Goal: Task Accomplishment & Management: Manage account settings

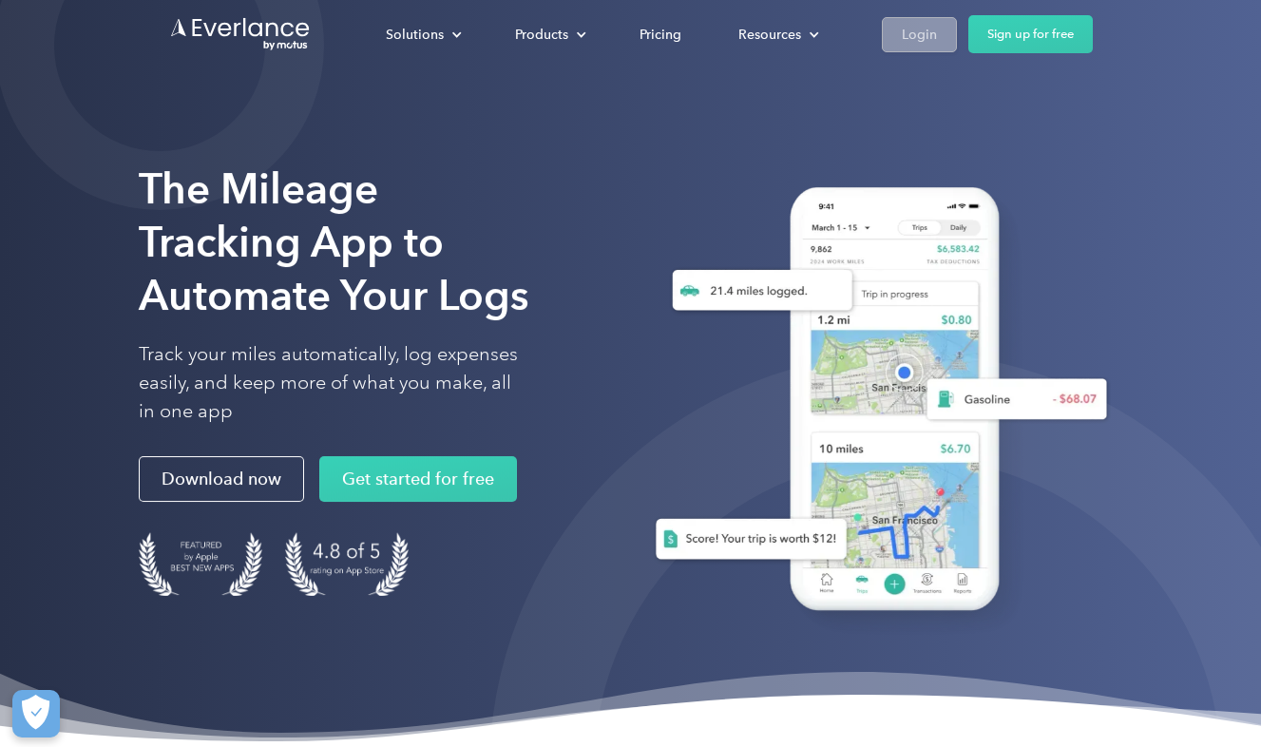
click at [911, 43] on div "Login" at bounding box center [919, 35] width 35 height 24
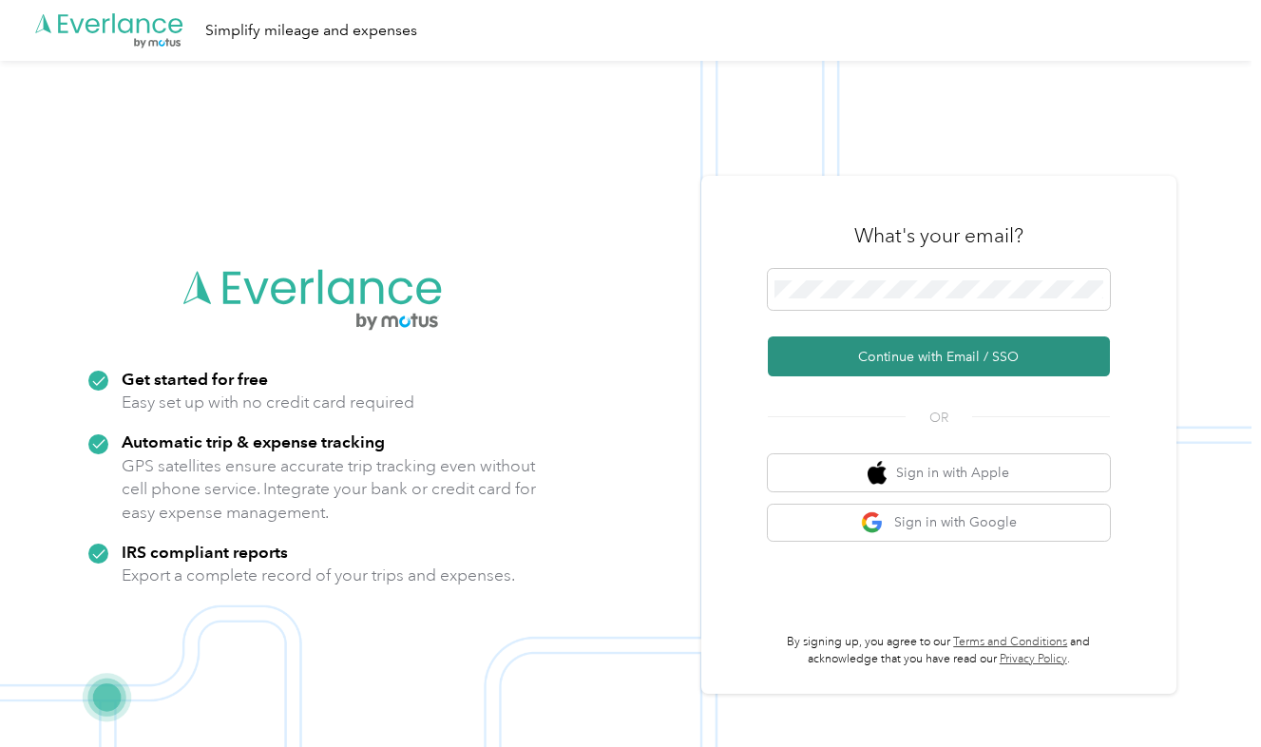
click at [894, 351] on button "Continue with Email / SSO" at bounding box center [939, 357] width 342 height 40
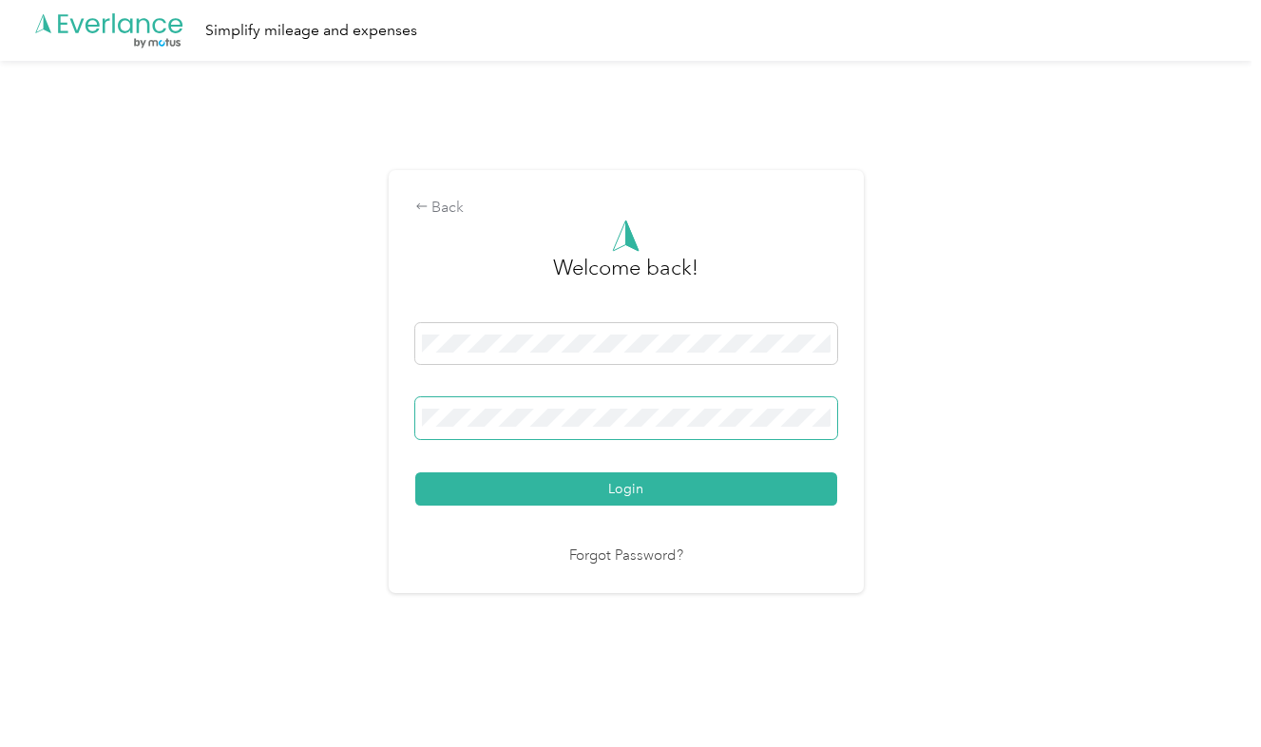
click at [630, 488] on button "Login" at bounding box center [626, 488] width 422 height 33
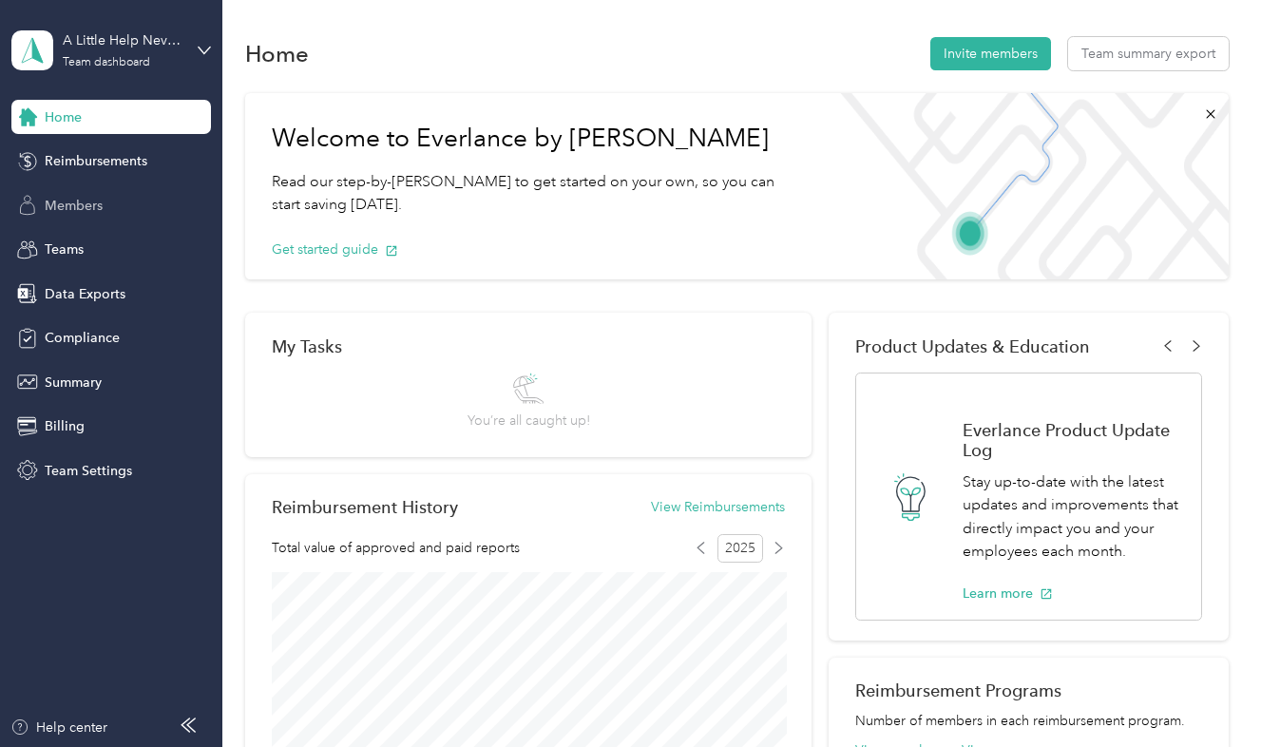
click at [88, 202] on span "Members" at bounding box center [74, 206] width 58 height 20
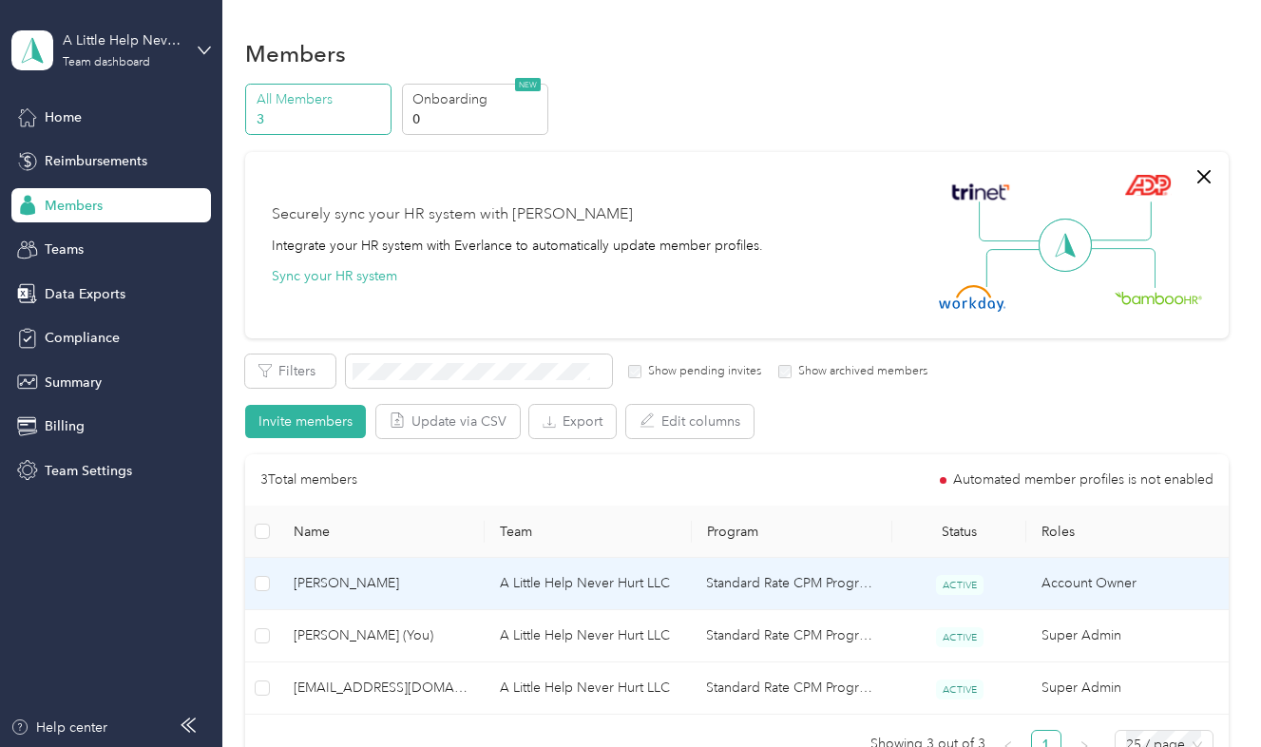
click at [343, 582] on span "[PERSON_NAME]" at bounding box center [382, 583] width 176 height 21
